Goal: Transaction & Acquisition: Purchase product/service

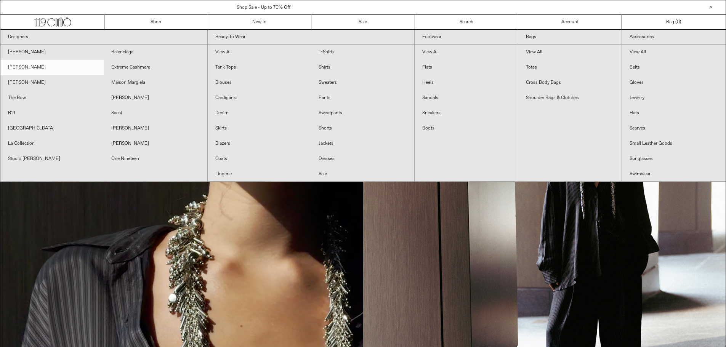
click at [35, 67] on link "[PERSON_NAME]" at bounding box center [51, 67] width 103 height 15
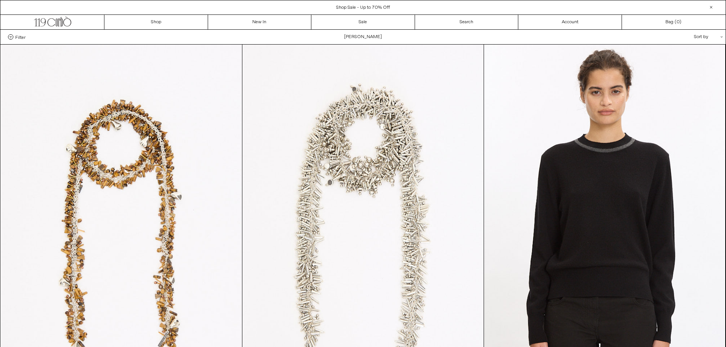
drag, startPoint x: 730, startPoint y: 36, endPoint x: 727, endPoint y: 57, distance: 21.2
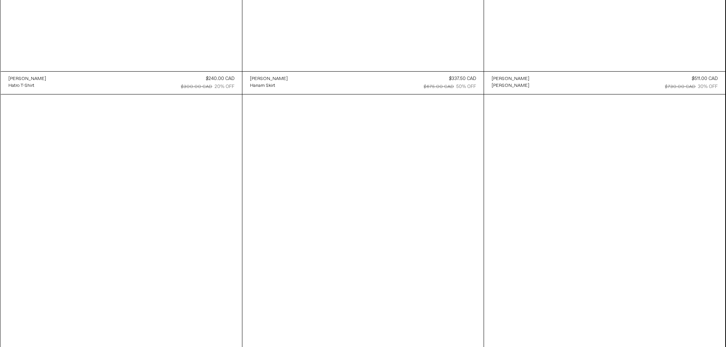
scroll to position [3897, 0]
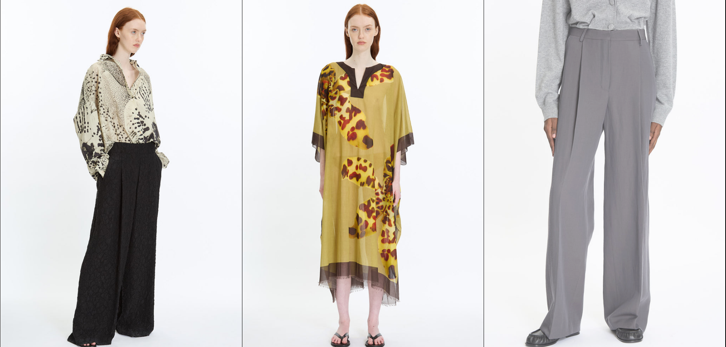
click at [636, 170] on at bounding box center [604, 176] width 241 height 362
